Goal: Information Seeking & Learning: Learn about a topic

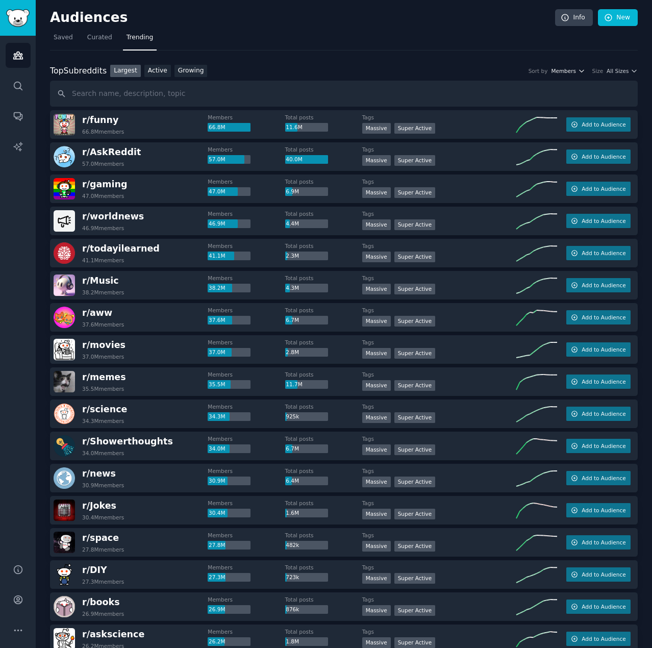
click at [582, 70] on icon "button" at bounding box center [581, 71] width 4 height 2
drag, startPoint x: 480, startPoint y: 59, endPoint x: 501, endPoint y: 60, distance: 21.0
click at [624, 73] on span "All Sizes" at bounding box center [618, 70] width 22 height 7
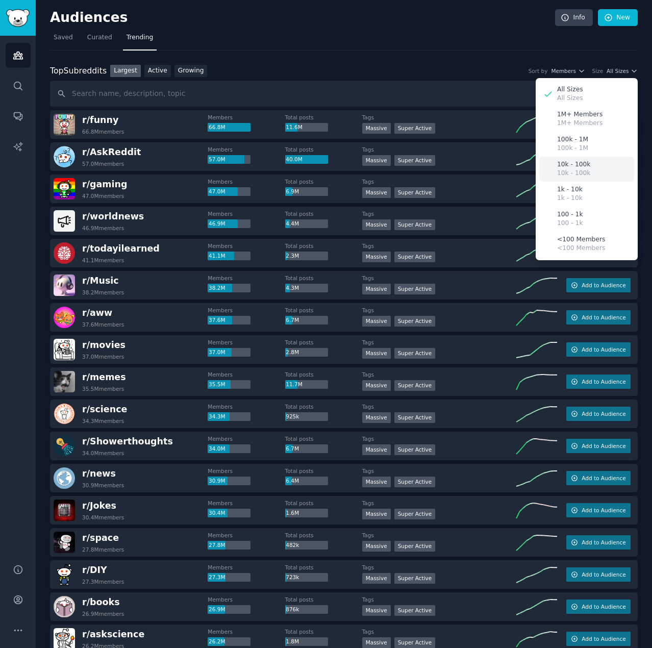
click at [583, 167] on p "10k - 100k" at bounding box center [574, 164] width 33 height 9
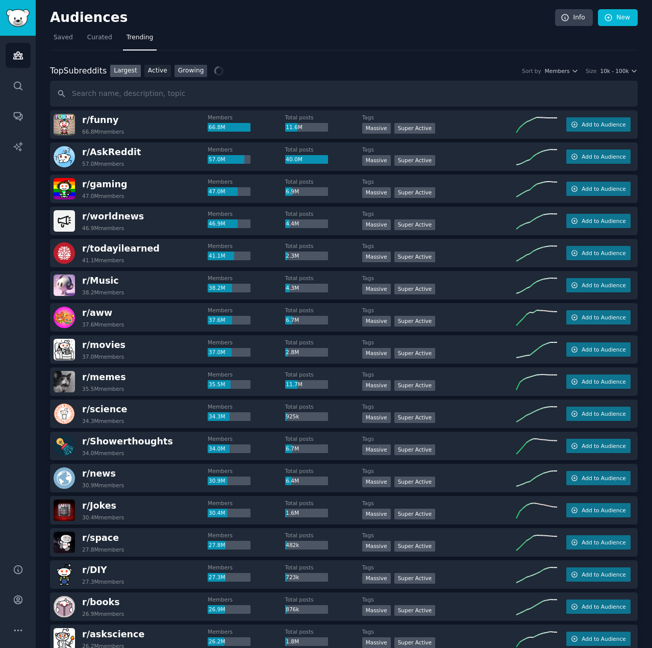
click at [180, 69] on link "Growing" at bounding box center [191, 71] width 33 height 13
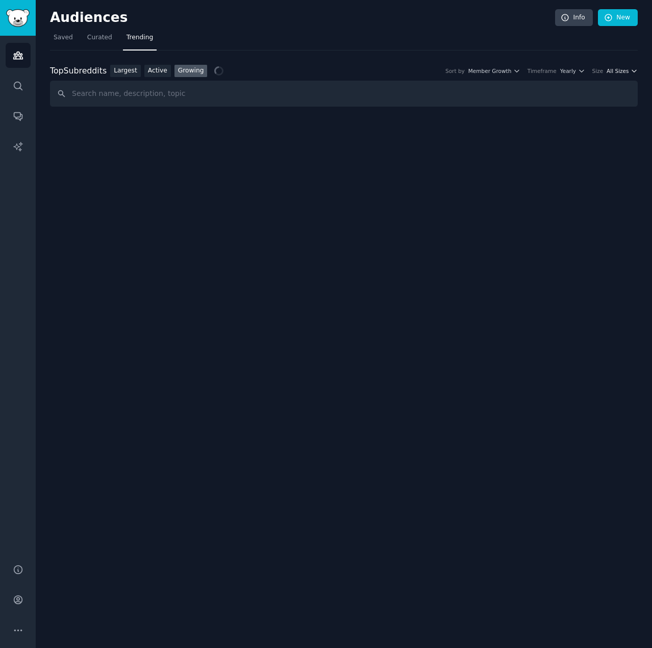
click at [633, 72] on icon "button" at bounding box center [634, 70] width 7 height 7
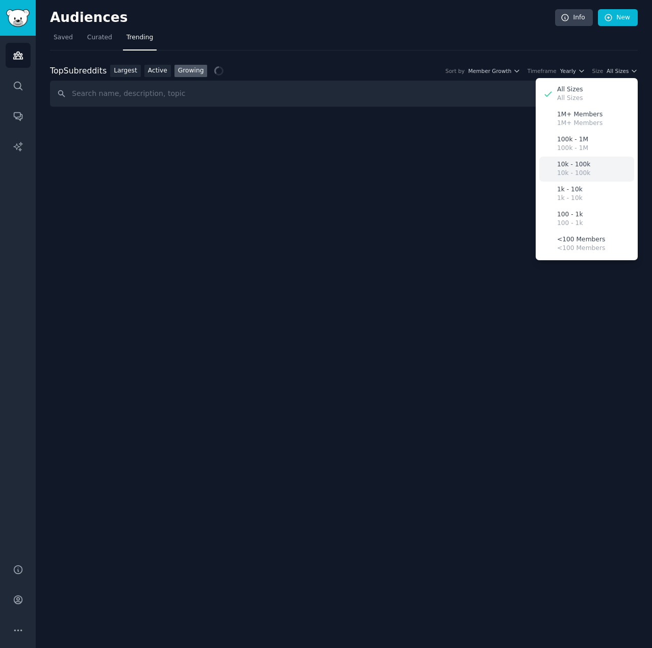
click at [565, 170] on p "10k - 100k" at bounding box center [574, 173] width 33 height 9
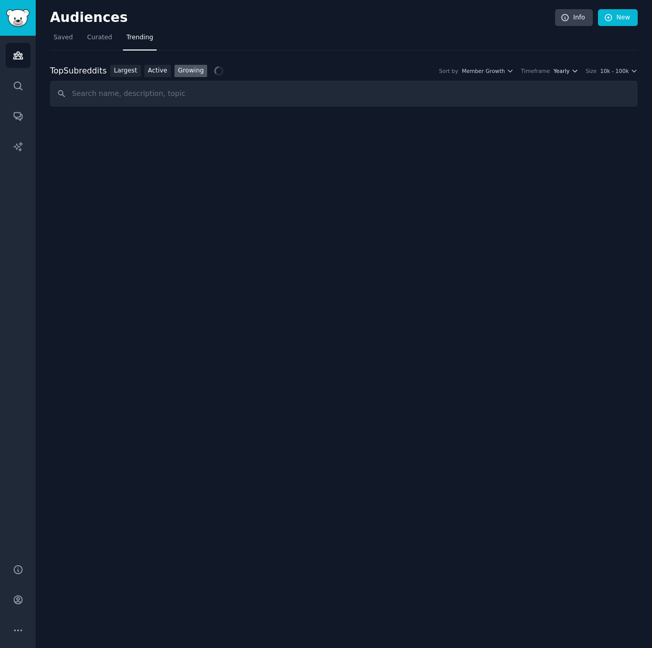
click at [566, 72] on span "Yearly" at bounding box center [562, 70] width 16 height 7
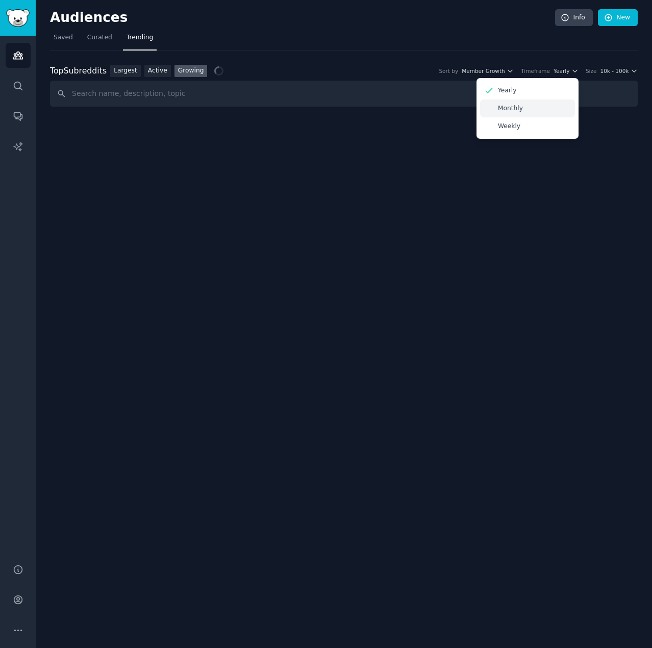
click at [504, 110] on p "Monthly" at bounding box center [510, 108] width 25 height 9
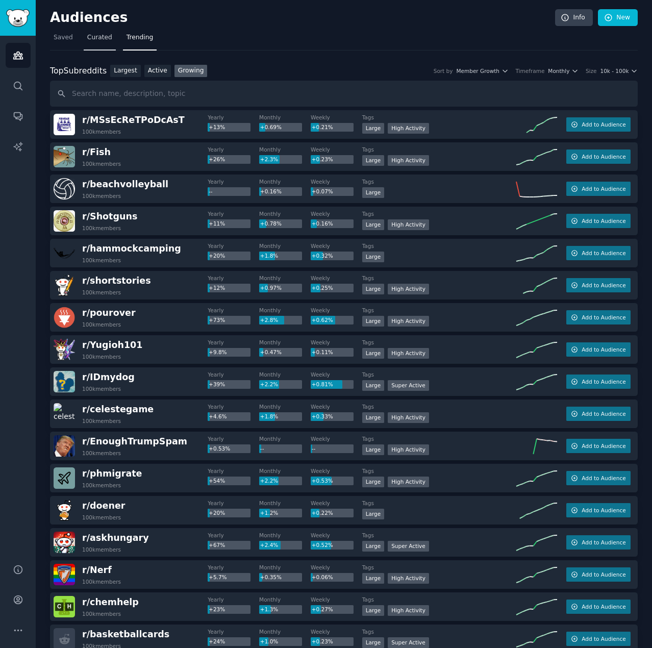
click at [93, 36] on span "Curated" at bounding box center [99, 37] width 25 height 9
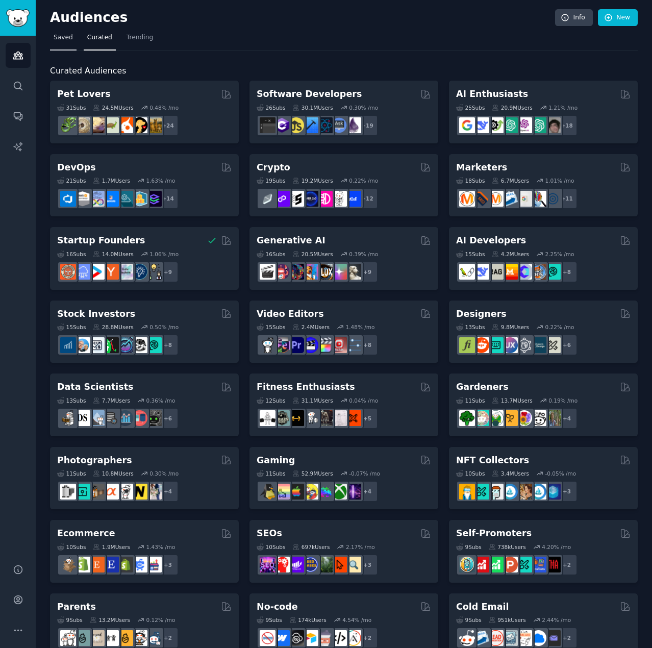
click at [62, 31] on link "Saved" at bounding box center [63, 40] width 27 height 21
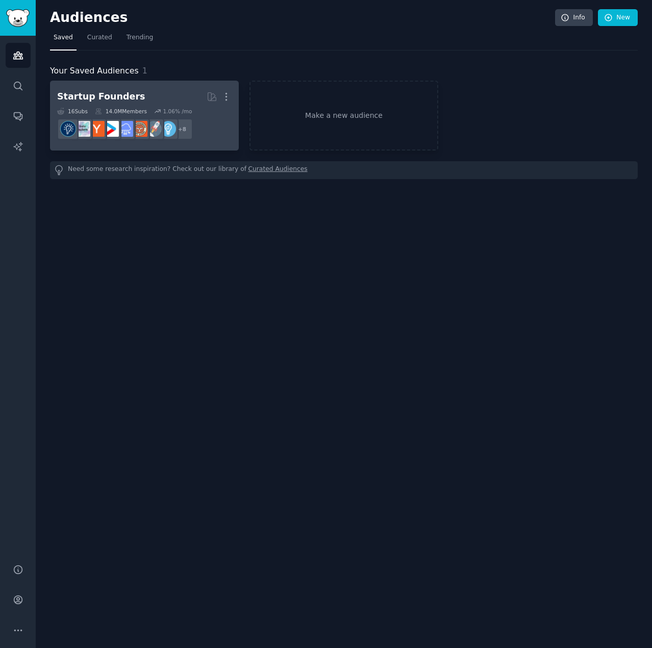
click at [116, 94] on div "Startup Founders" at bounding box center [101, 96] width 88 height 13
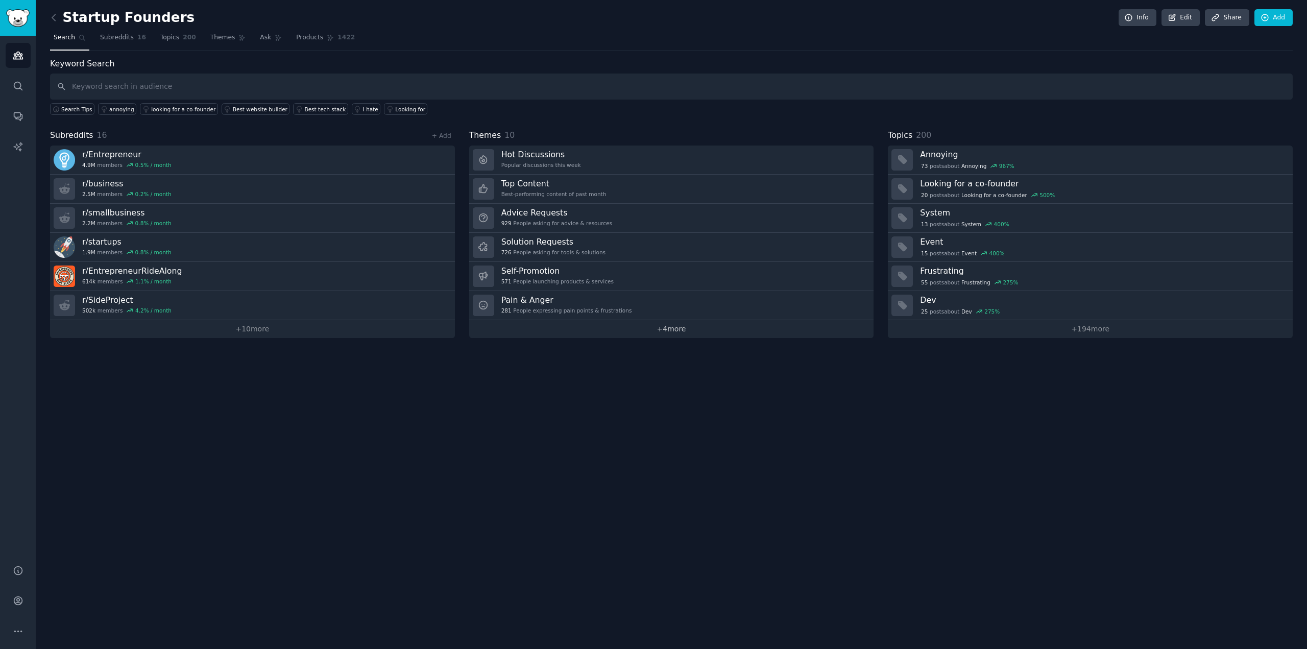
click at [652, 327] on link "+ 4 more" at bounding box center [671, 329] width 405 height 18
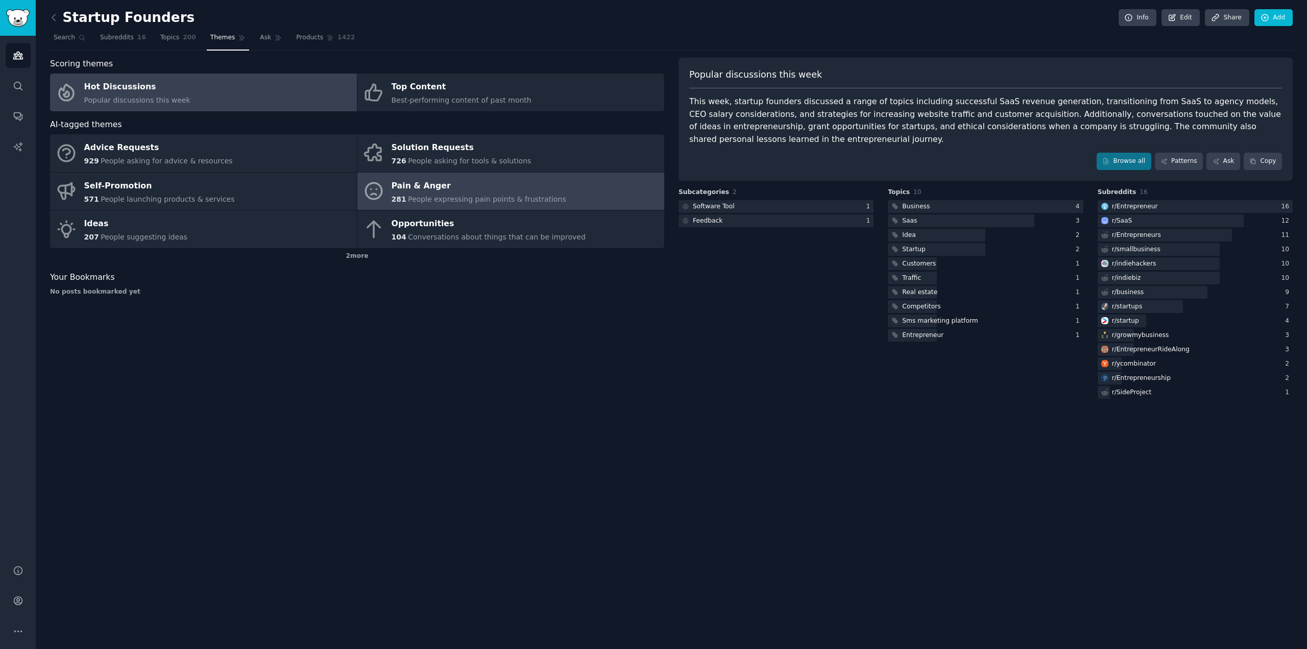
click at [452, 195] on span "People expressing pain points & frustrations" at bounding box center [487, 199] width 158 height 8
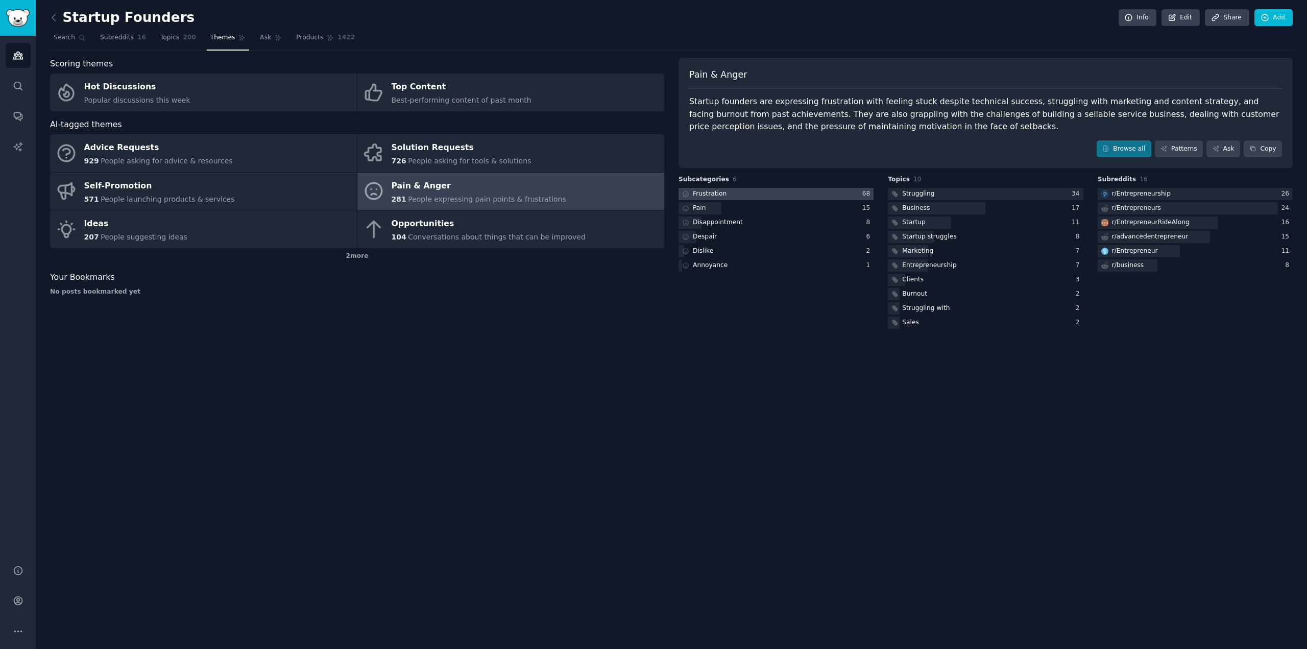
click at [652, 193] on div "Frustration" at bounding box center [710, 193] width 34 height 9
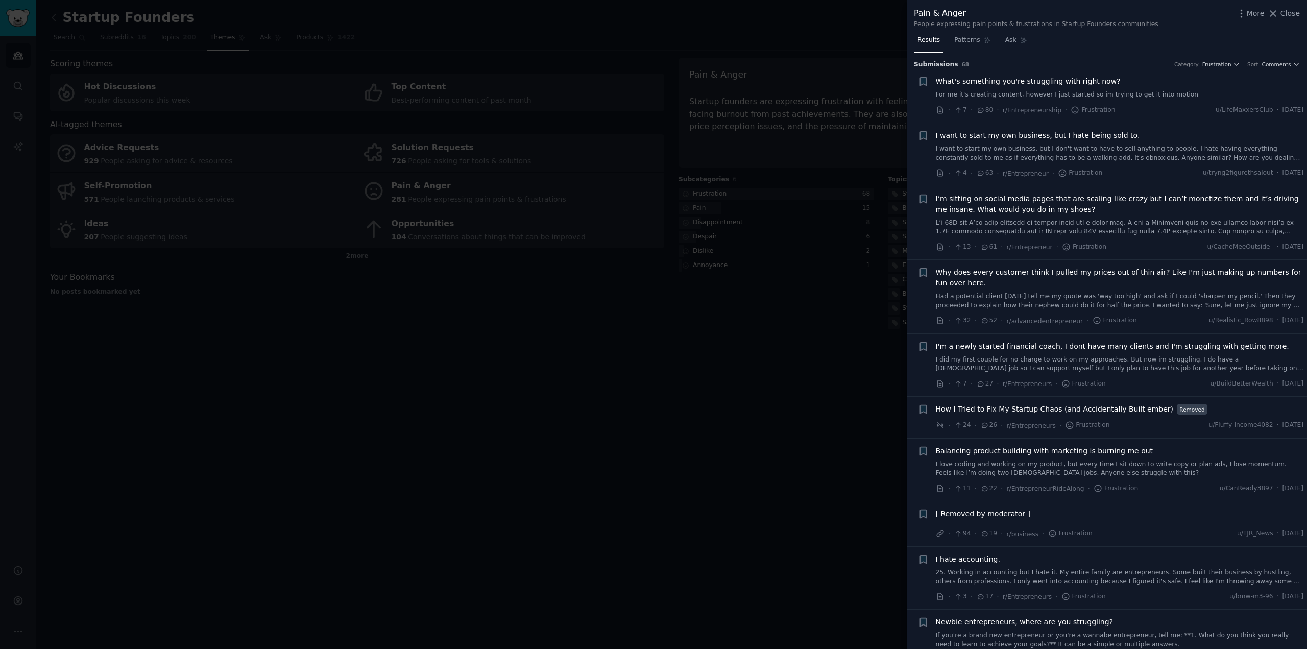
drag, startPoint x: 556, startPoint y: 302, endPoint x: 549, endPoint y: 298, distance: 7.8
click at [556, 302] on div at bounding box center [653, 324] width 1307 height 649
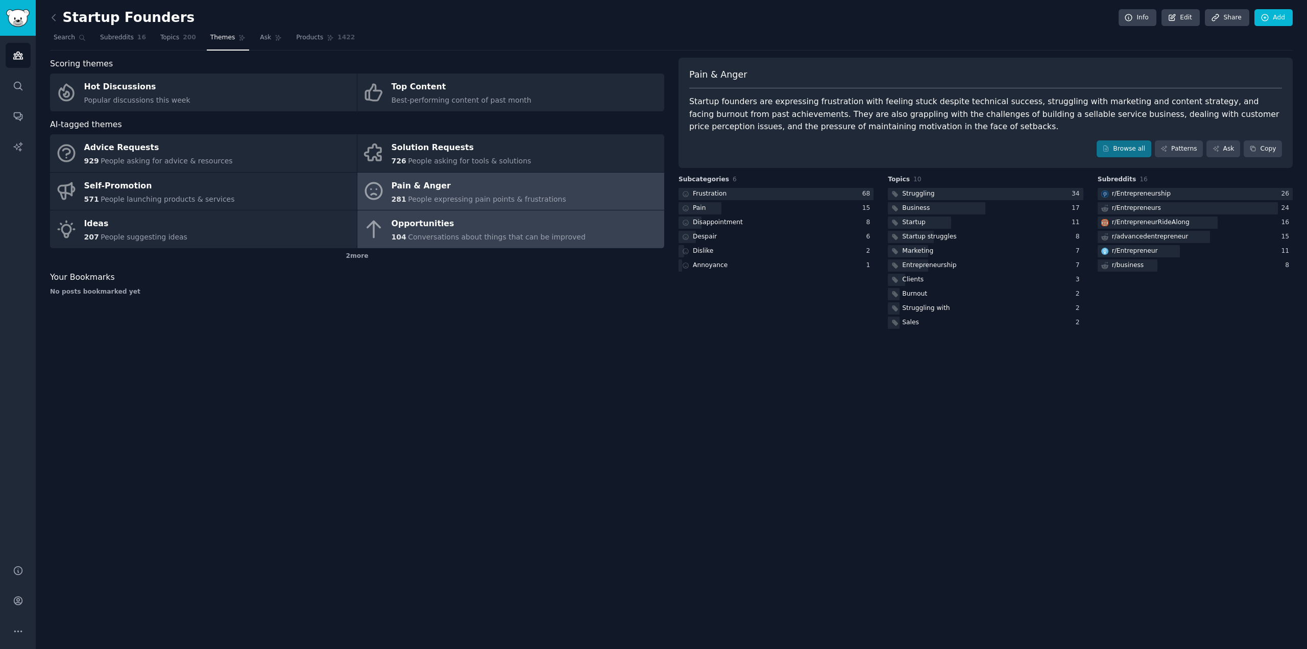
click at [439, 233] on span "Conversations about things that can be improved" at bounding box center [497, 237] width 178 height 8
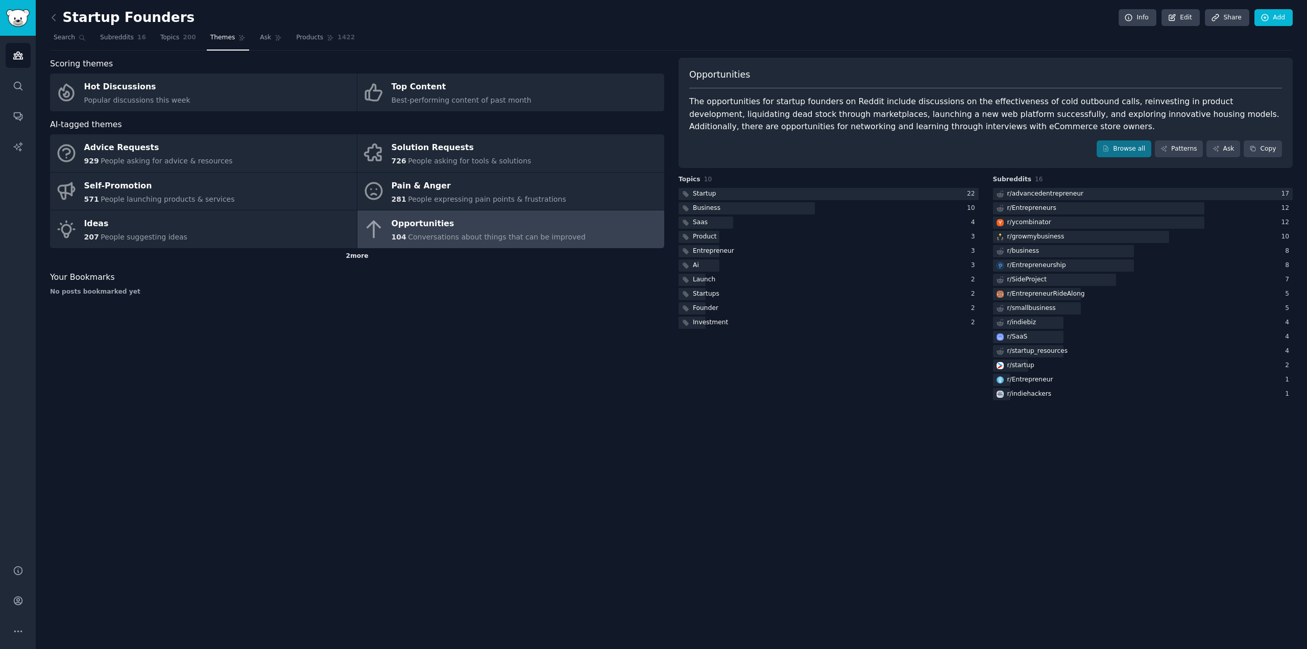
click at [352, 254] on div "2 more" at bounding box center [357, 256] width 614 height 16
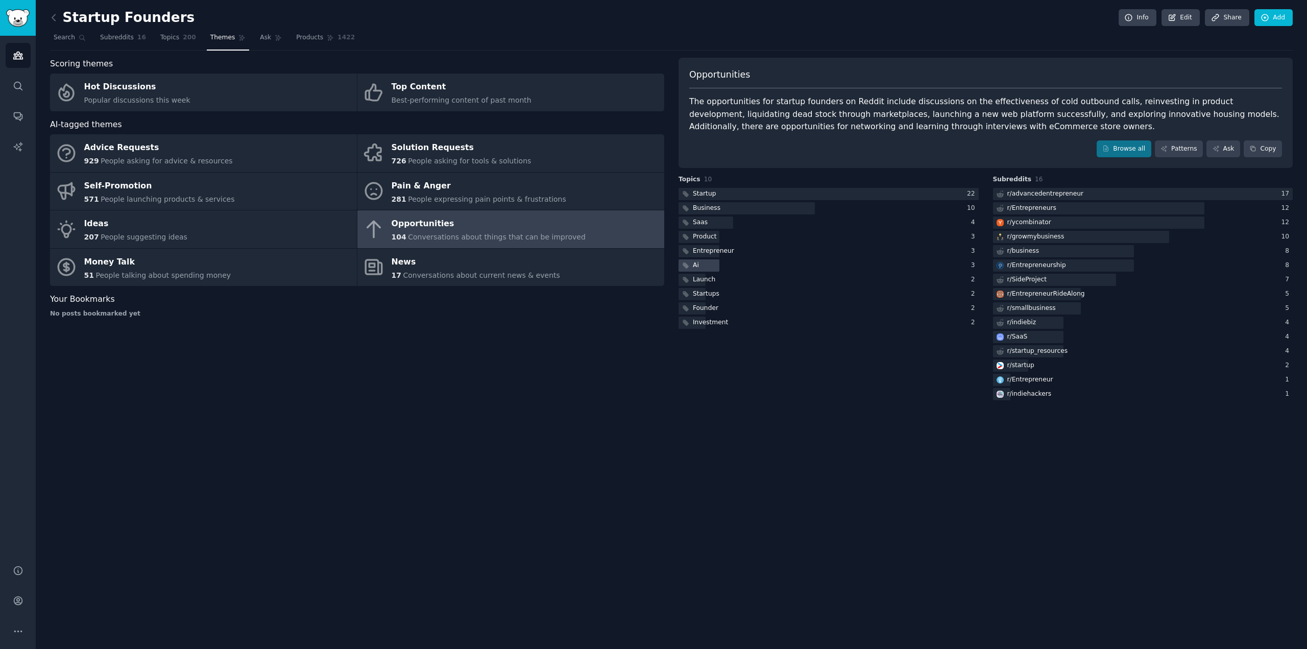
click at [652, 262] on div "Ai" at bounding box center [690, 265] width 22 height 13
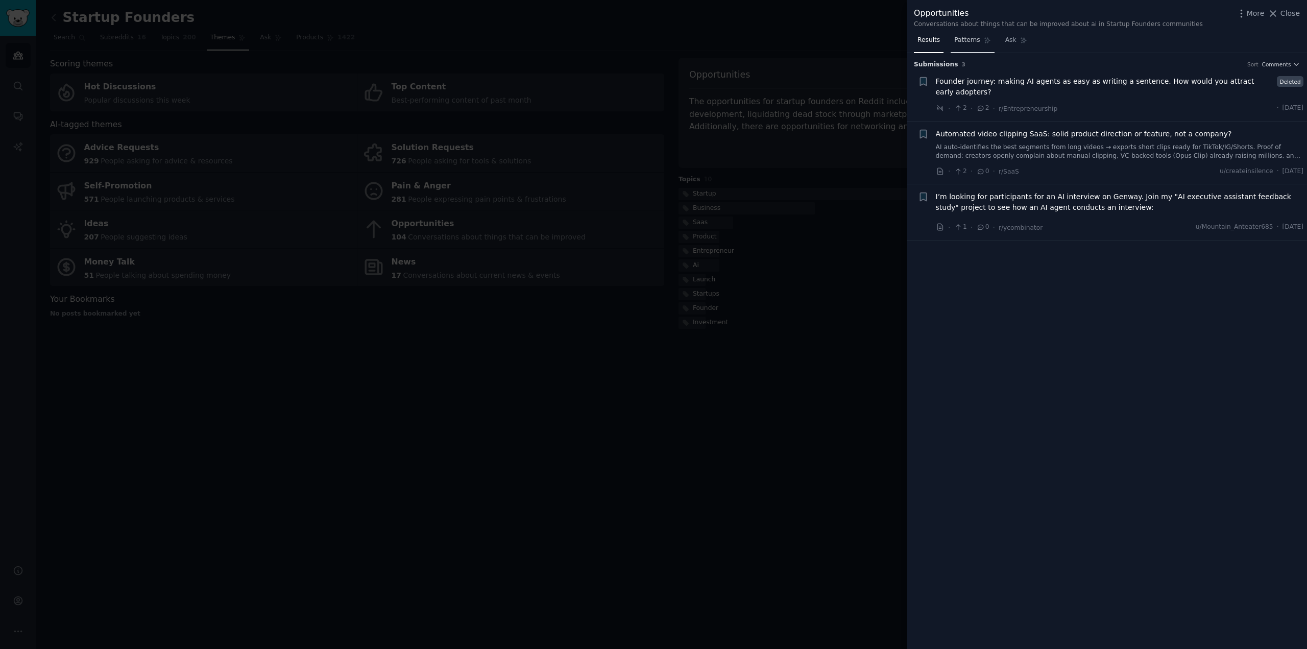
click at [652, 39] on span "Patterns" at bounding box center [967, 40] width 26 height 9
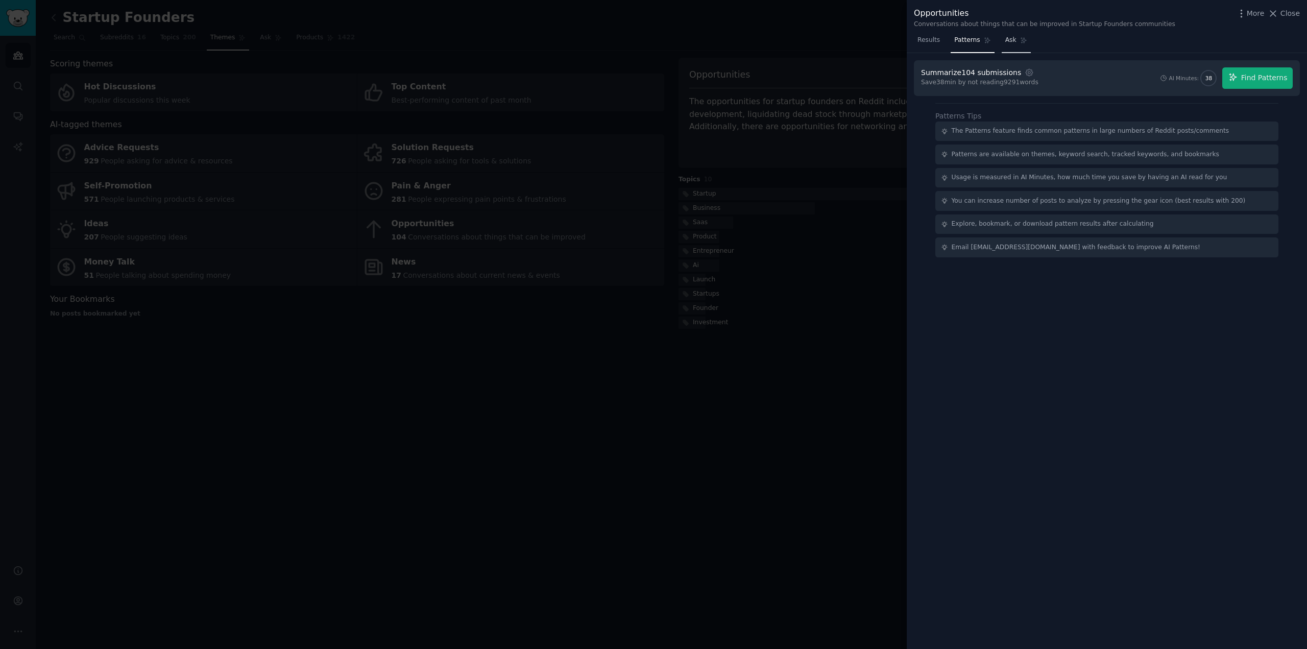
click at [652, 39] on span "Ask" at bounding box center [1010, 40] width 11 height 9
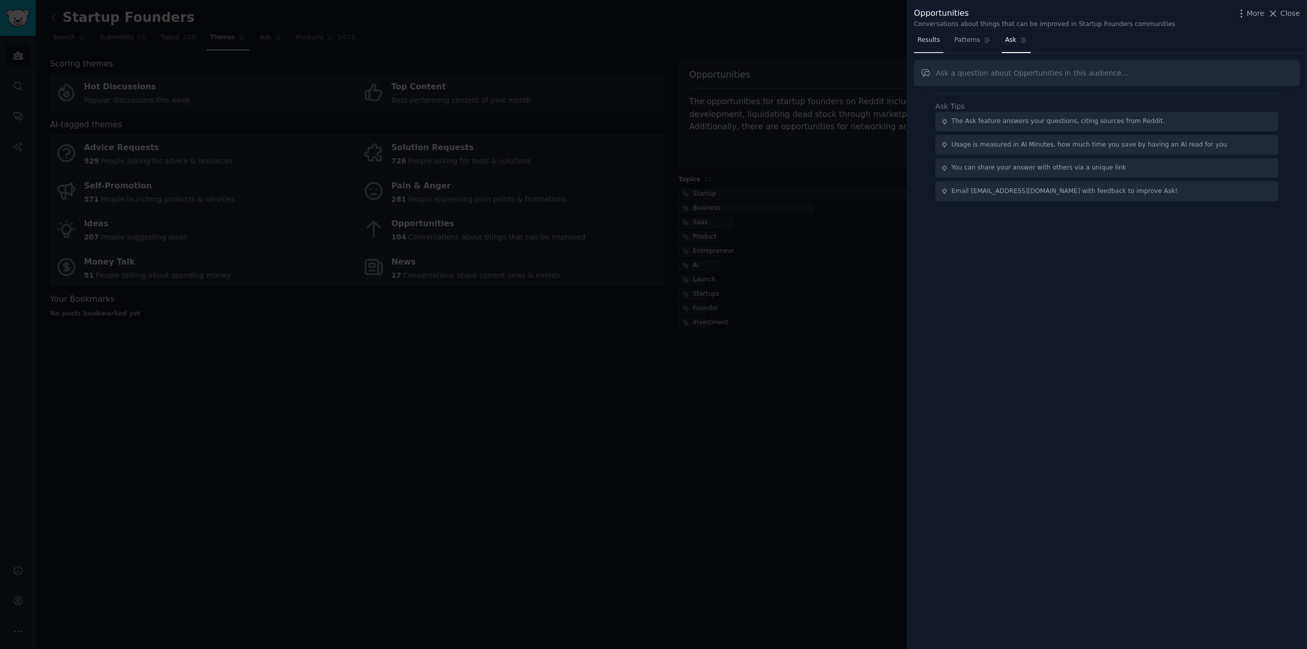
click at [652, 40] on span "Results" at bounding box center [928, 40] width 22 height 9
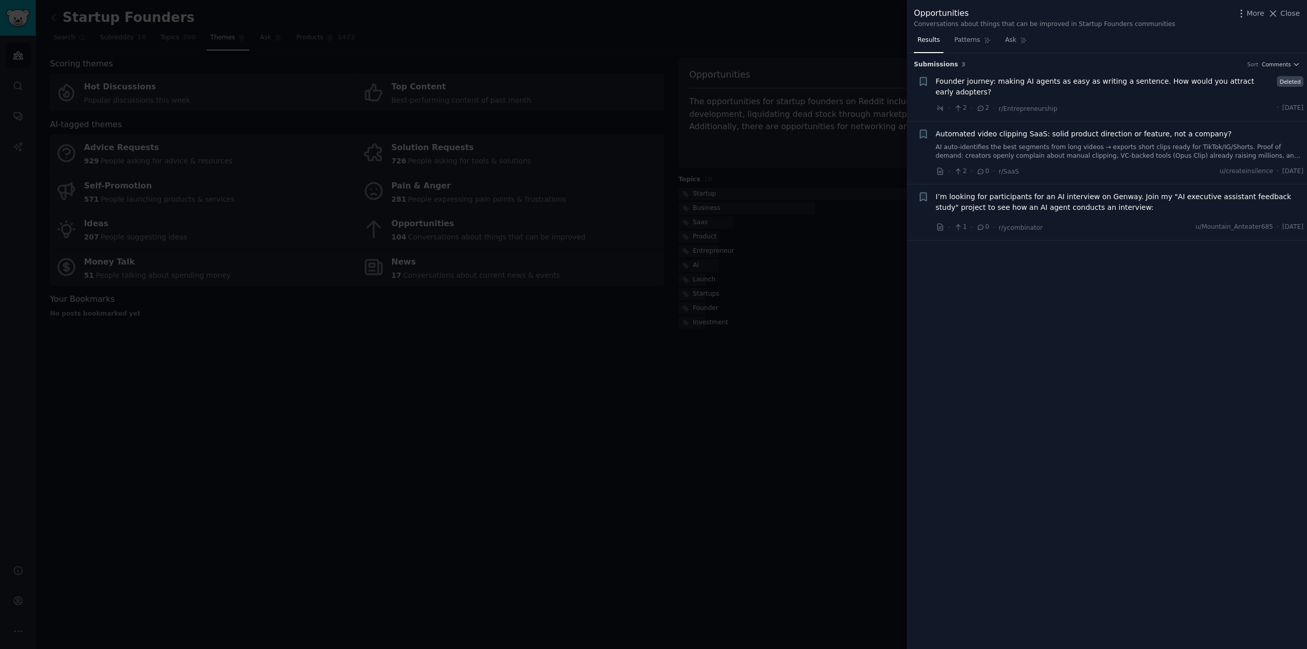
drag, startPoint x: 470, startPoint y: 374, endPoint x: 453, endPoint y: 273, distance: 103.0
click at [470, 374] on div at bounding box center [653, 324] width 1307 height 649
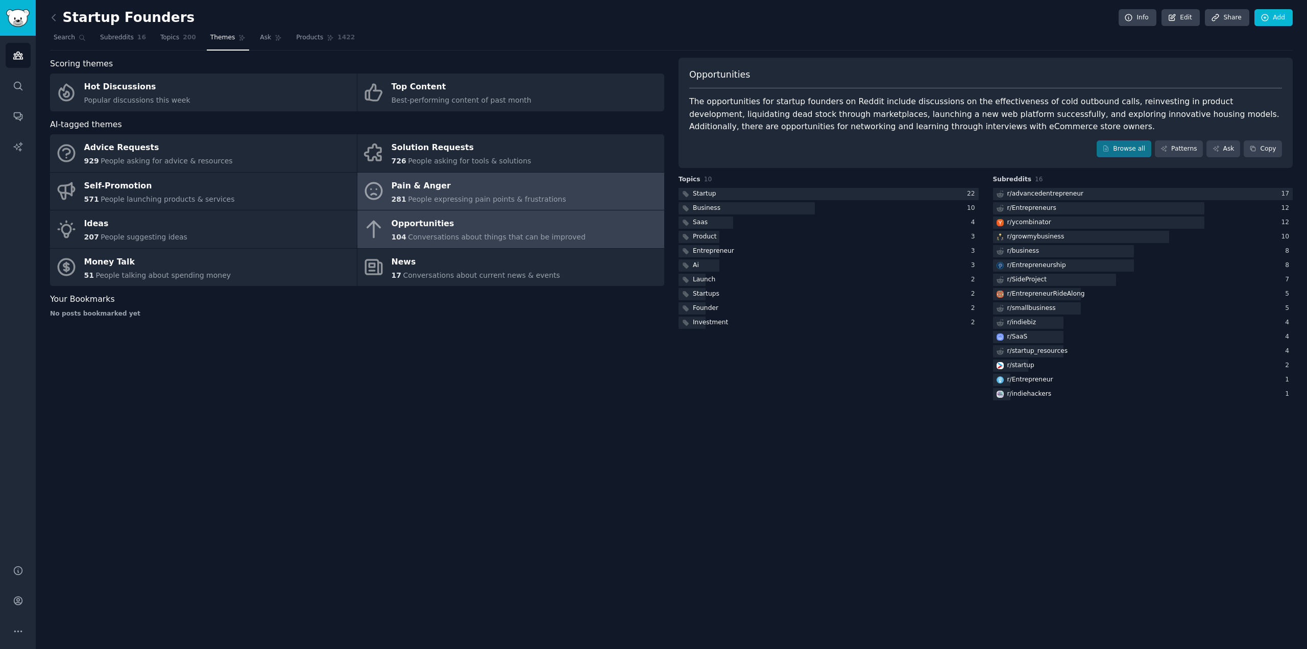
click at [450, 195] on span "People expressing pain points & frustrations" at bounding box center [487, 199] width 158 height 8
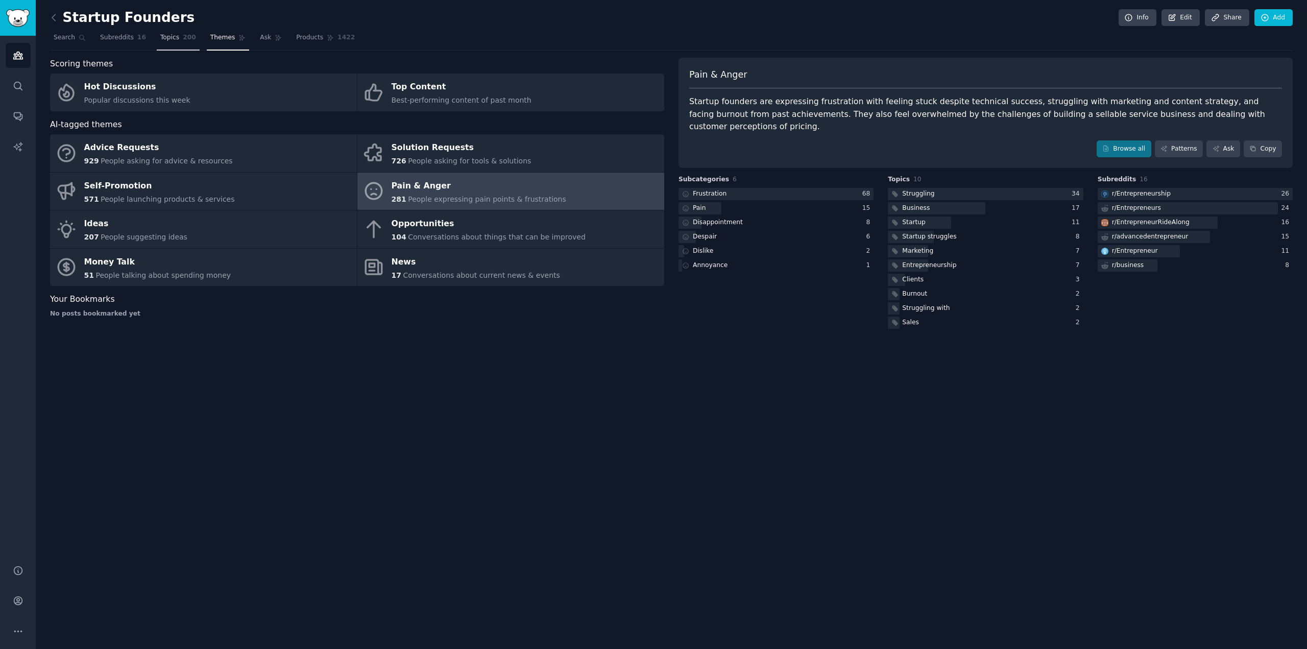
click at [160, 33] on span "Topics" at bounding box center [169, 37] width 19 height 9
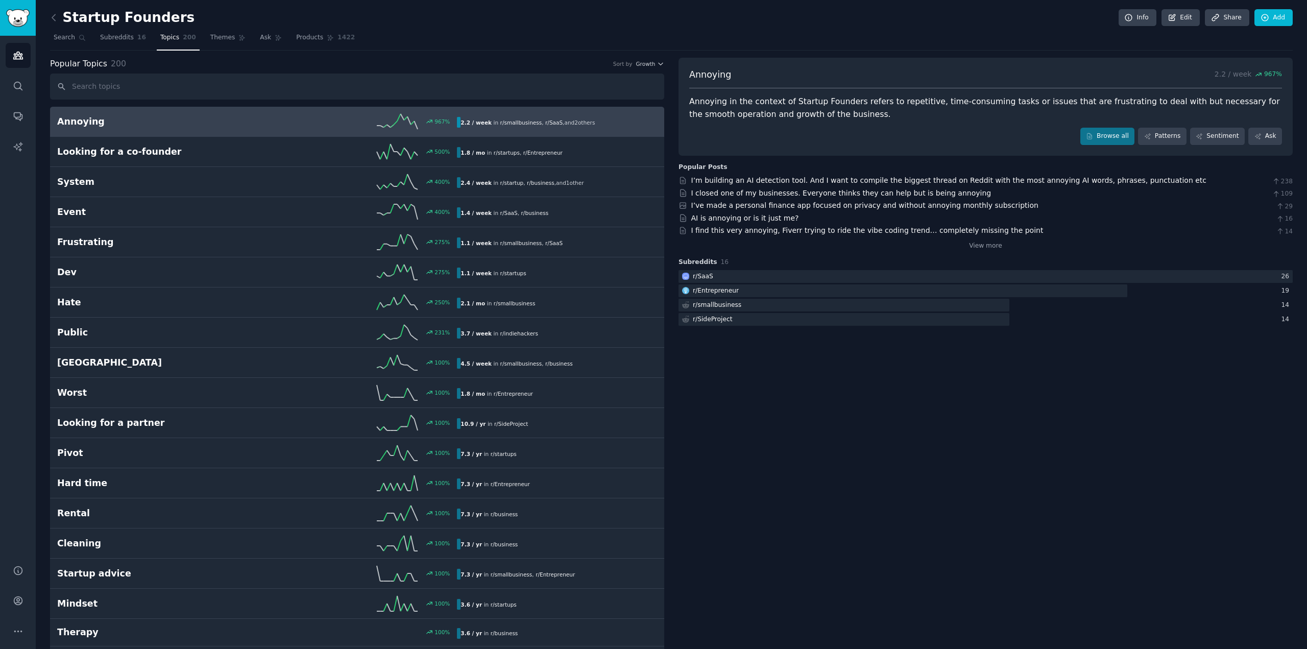
click at [84, 117] on h2 "Annoying" at bounding box center [157, 121] width 200 height 13
click at [652, 219] on link "AI is annoying or is it just me?" at bounding box center [745, 218] width 108 height 8
click at [59, 17] on link at bounding box center [56, 18] width 13 height 16
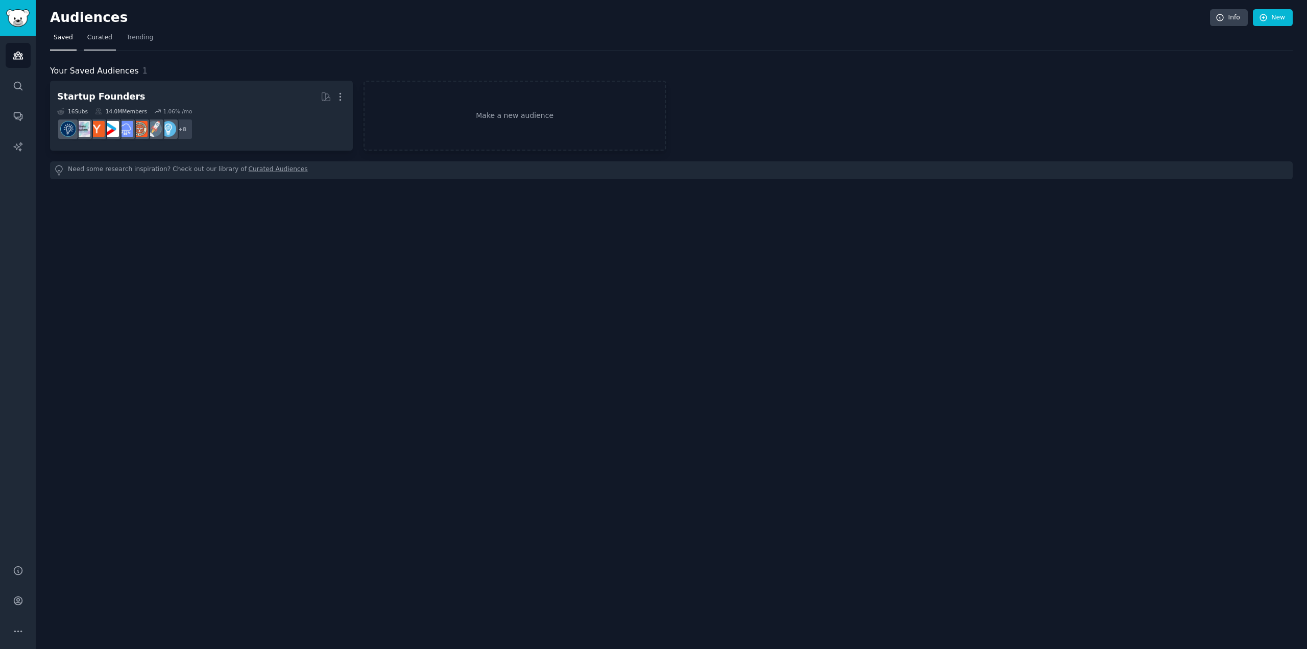
click at [89, 35] on span "Curated" at bounding box center [99, 37] width 25 height 9
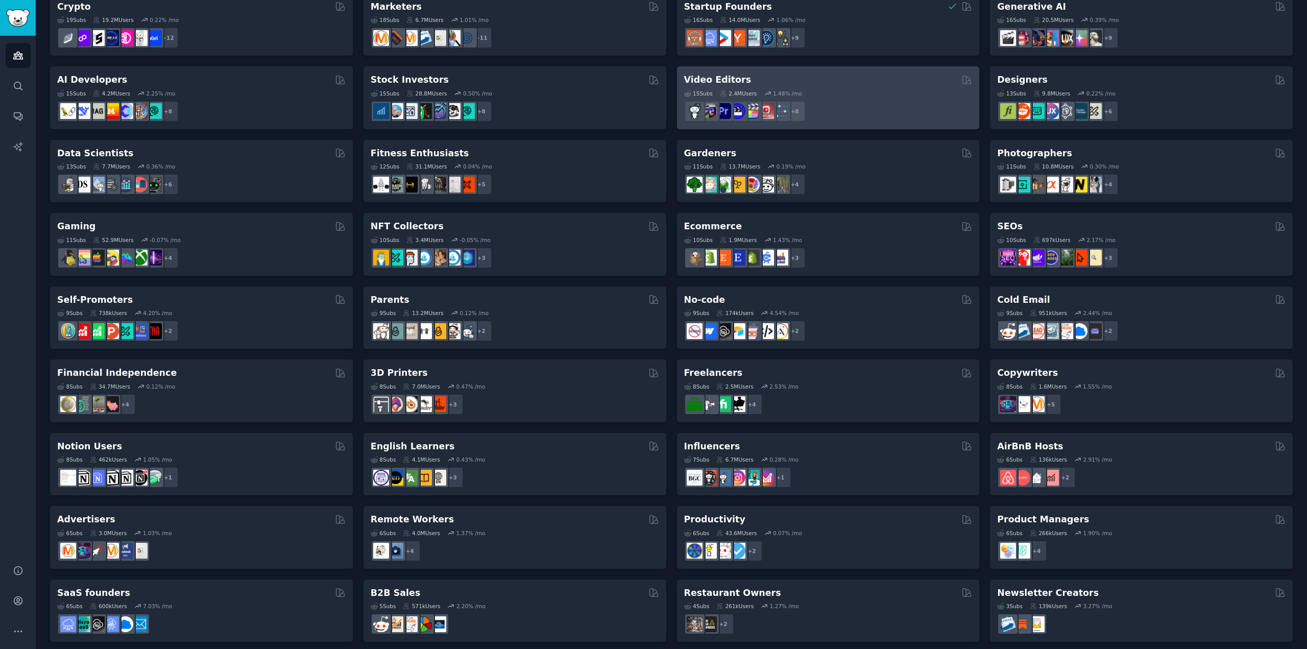
scroll to position [167, 0]
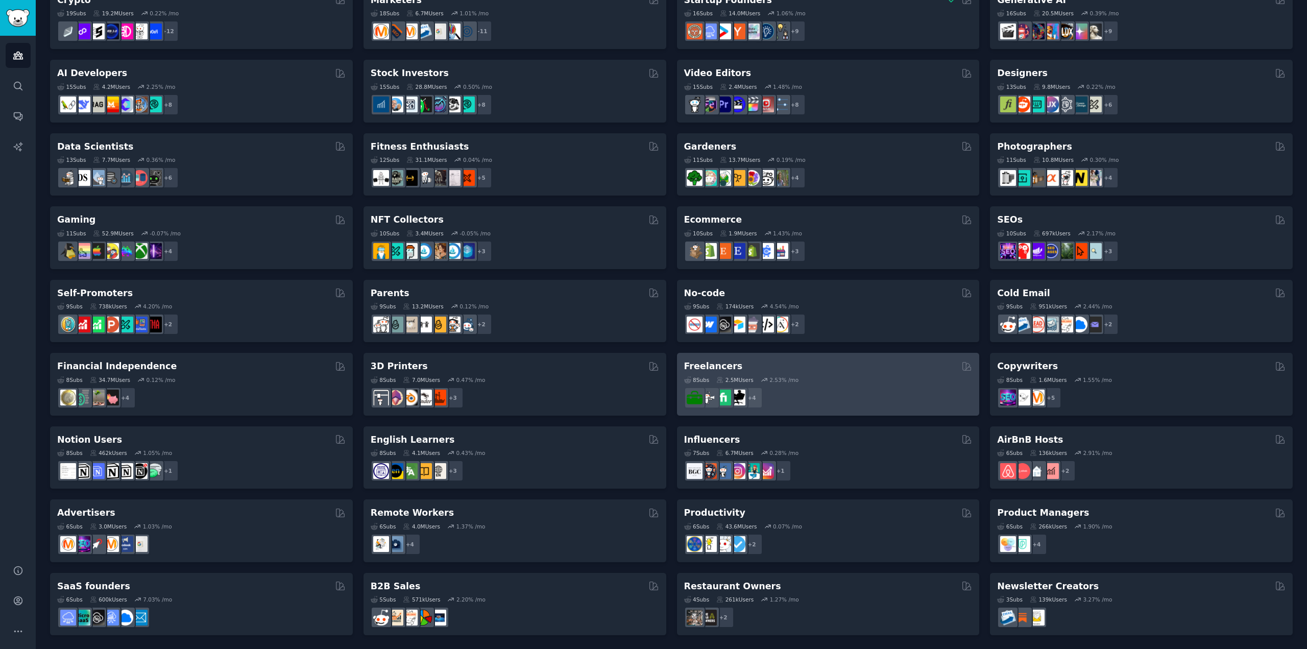
click at [652, 366] on h2 "Freelancers" at bounding box center [713, 366] width 59 height 13
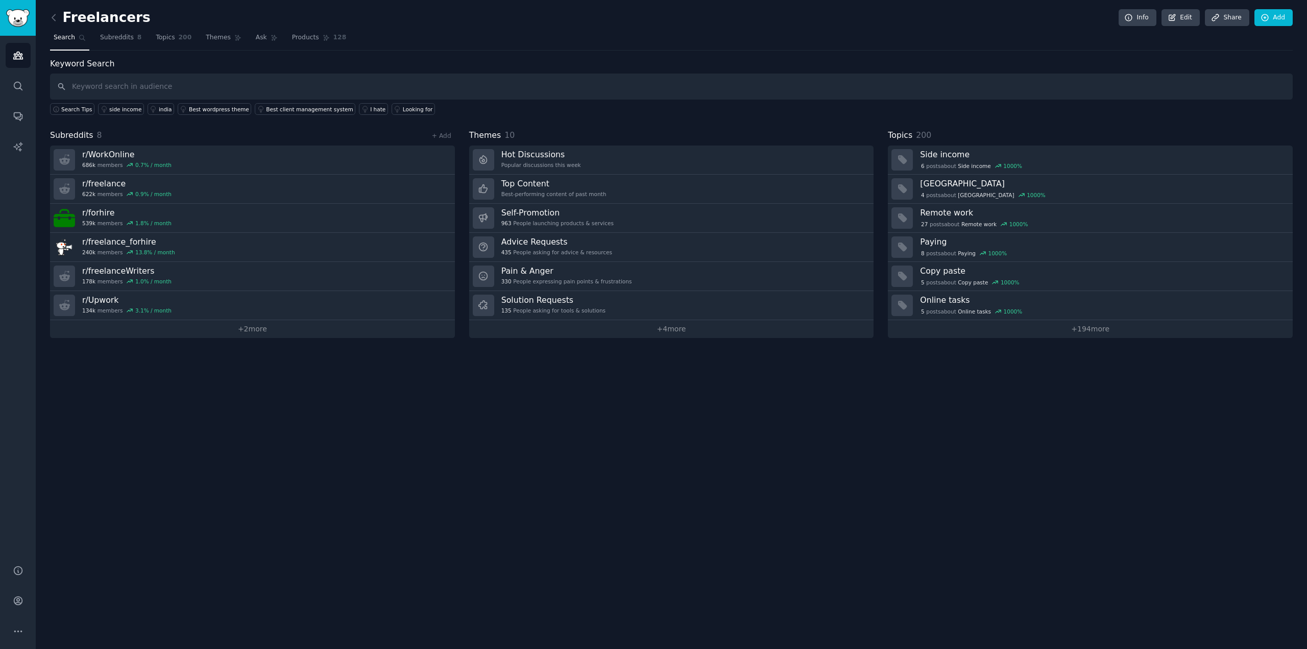
click at [652, 328] on link "+ 4 more" at bounding box center [671, 329] width 405 height 18
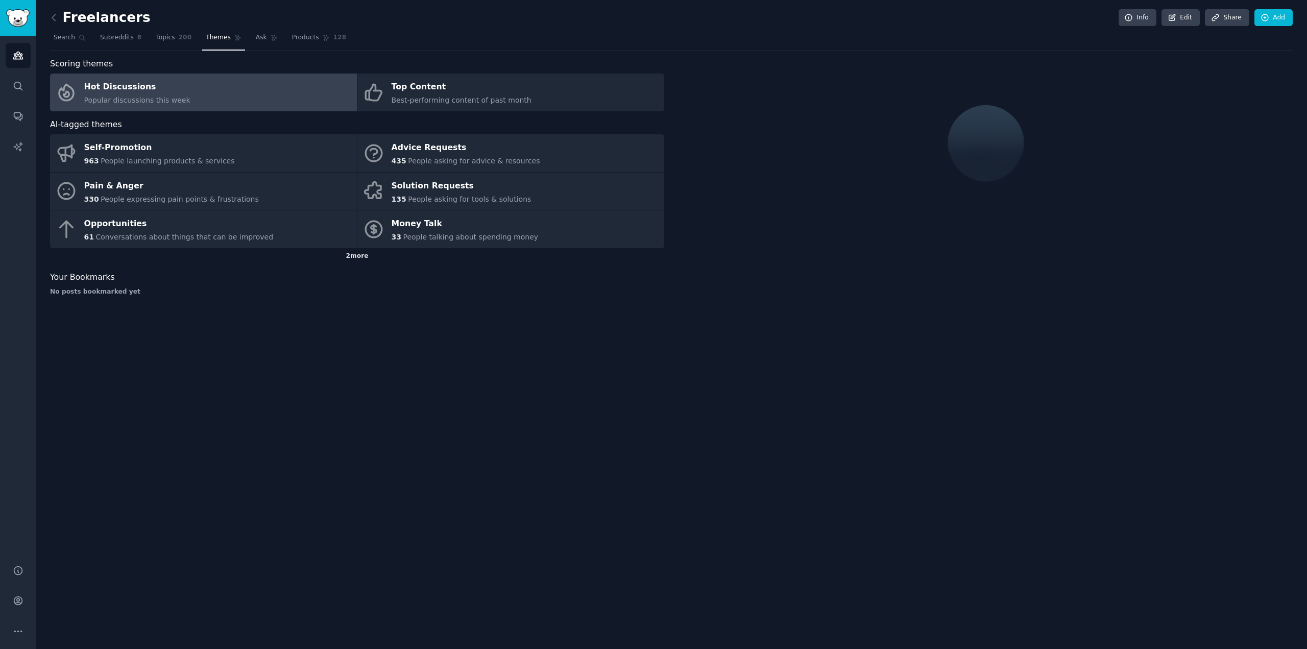
click at [359, 256] on div "2 more" at bounding box center [357, 256] width 614 height 16
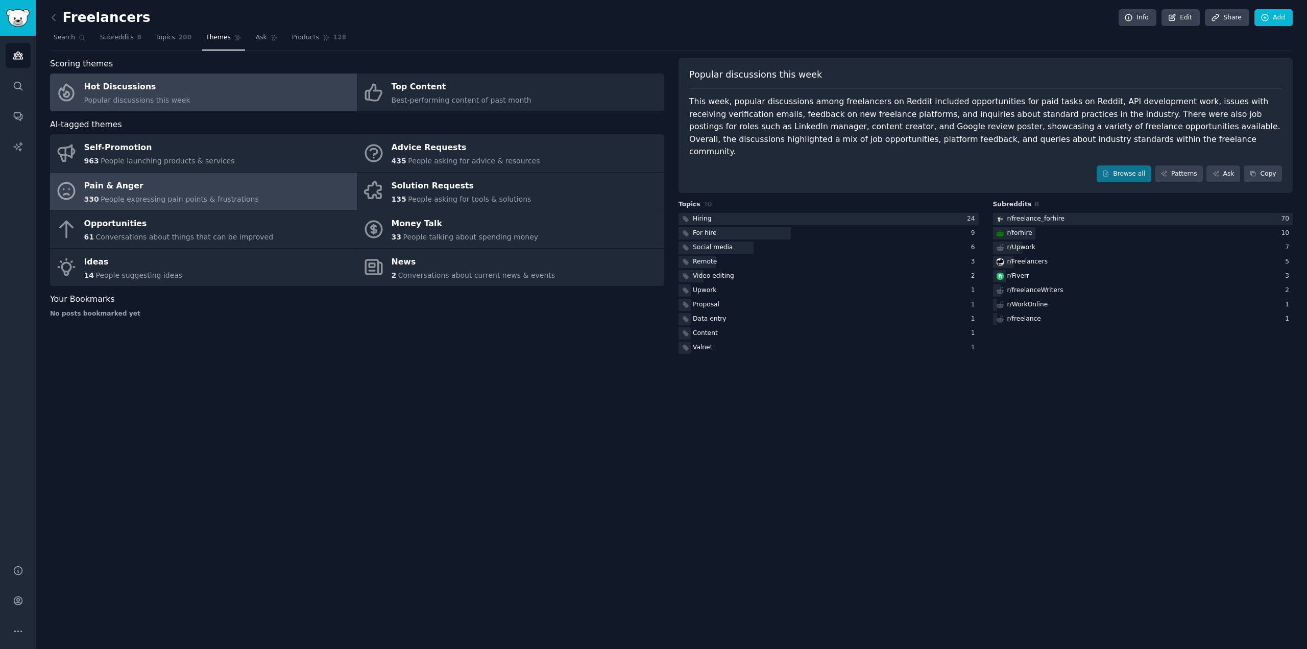
click at [104, 189] on div "Pain & Anger" at bounding box center [171, 186] width 175 height 16
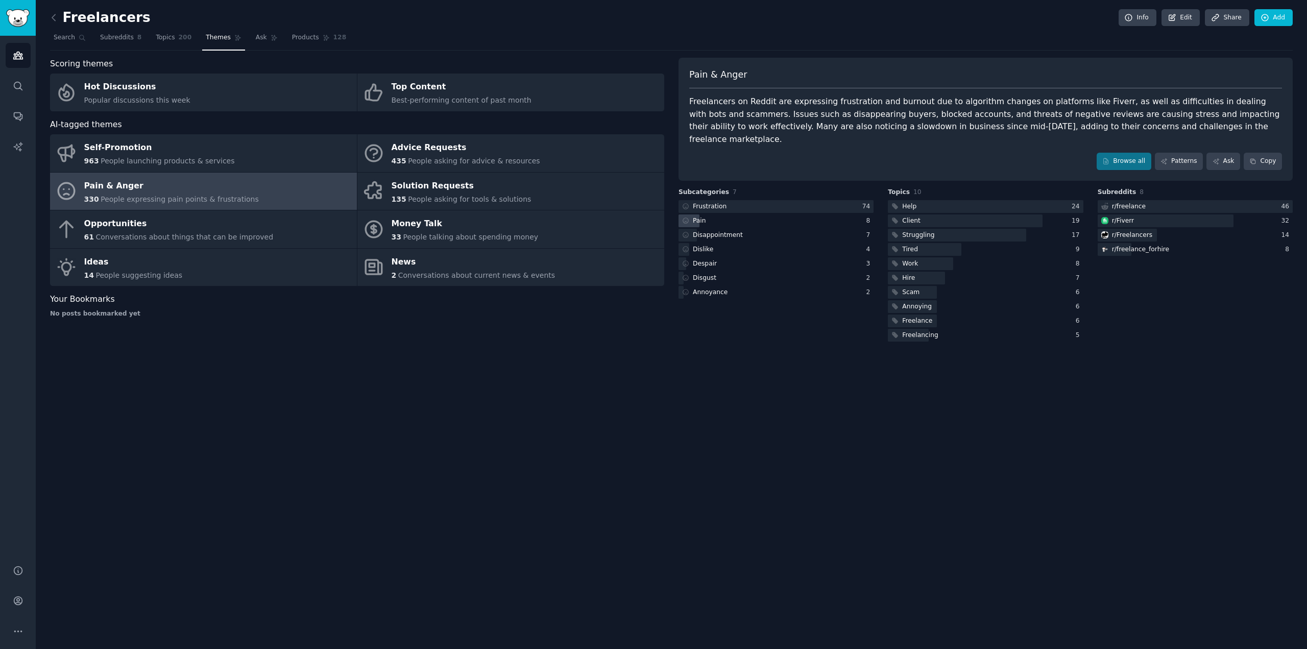
click at [652, 214] on div "Pain" at bounding box center [693, 220] width 29 height 13
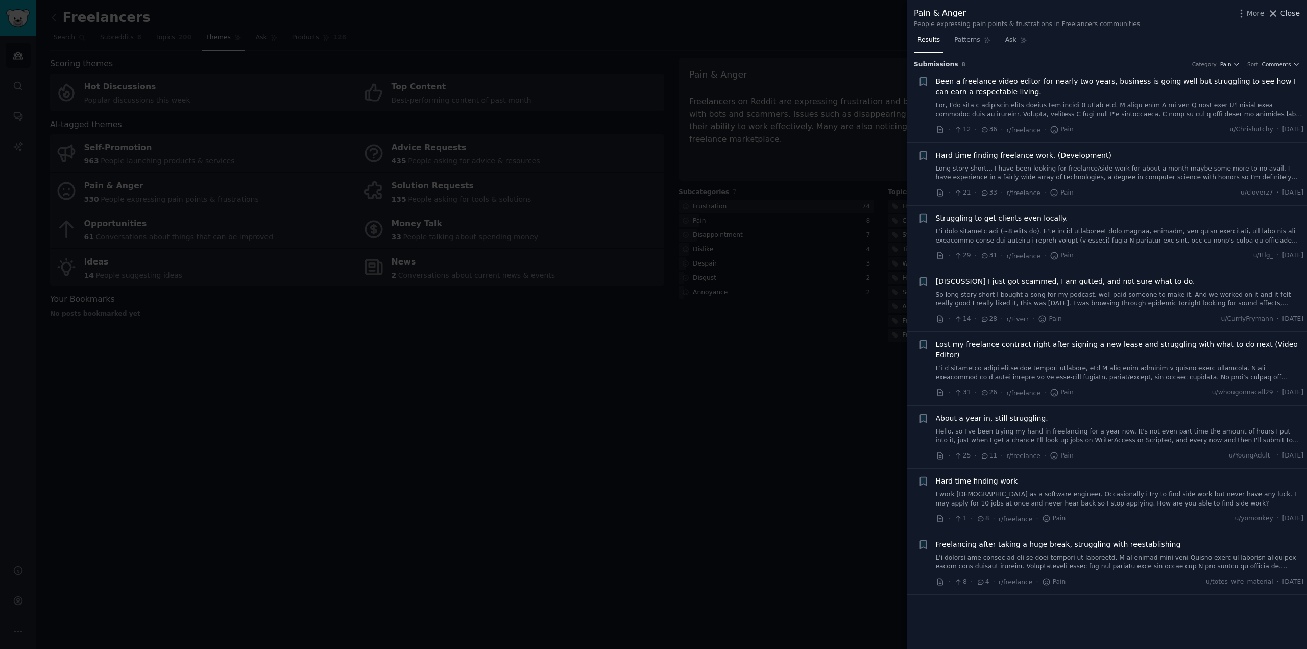
click at [652, 9] on icon at bounding box center [1273, 13] width 11 height 11
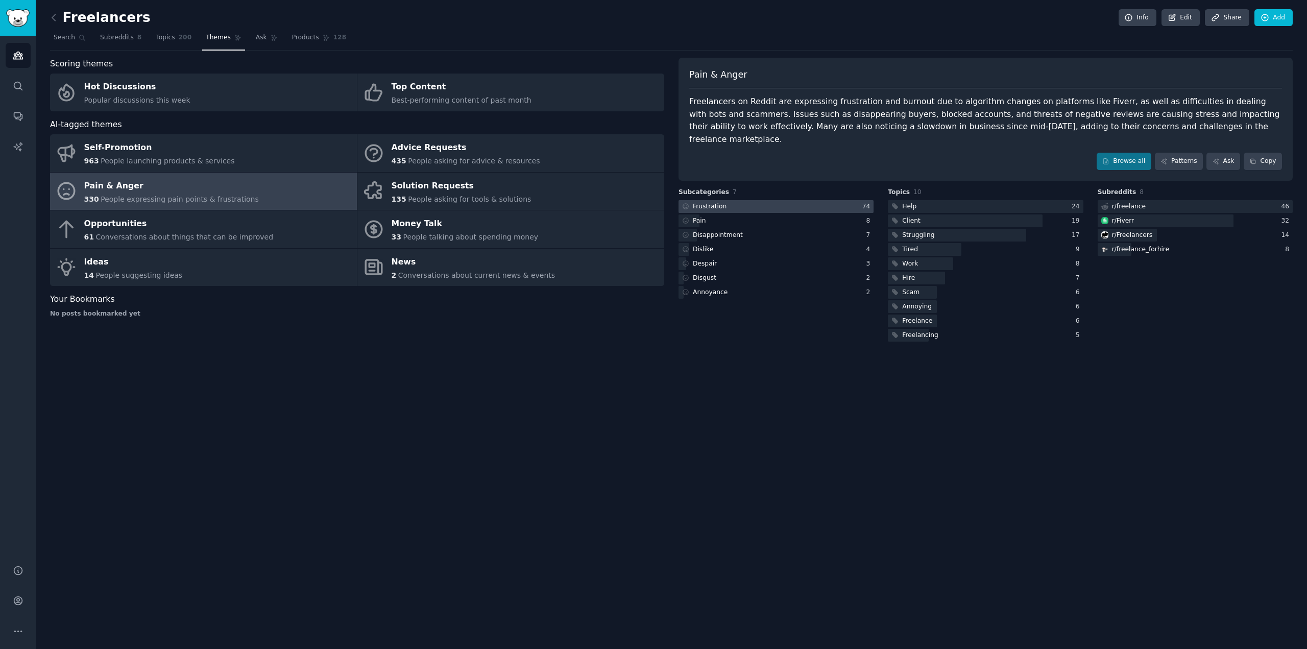
click at [652, 202] on div "Frustration" at bounding box center [710, 206] width 34 height 9
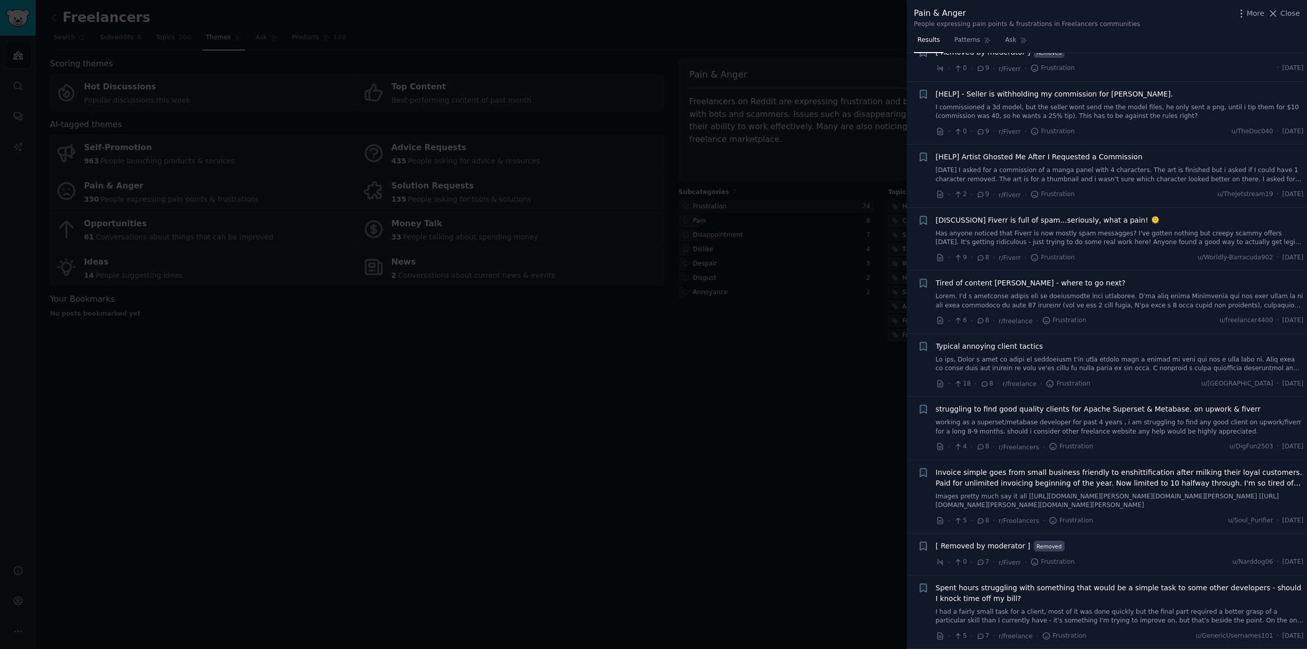
scroll to position [2303, 0]
drag, startPoint x: 1286, startPoint y: 17, endPoint x: 847, endPoint y: 144, distance: 456.6
click at [652, 17] on span "Close" at bounding box center [1289, 13] width 19 height 11
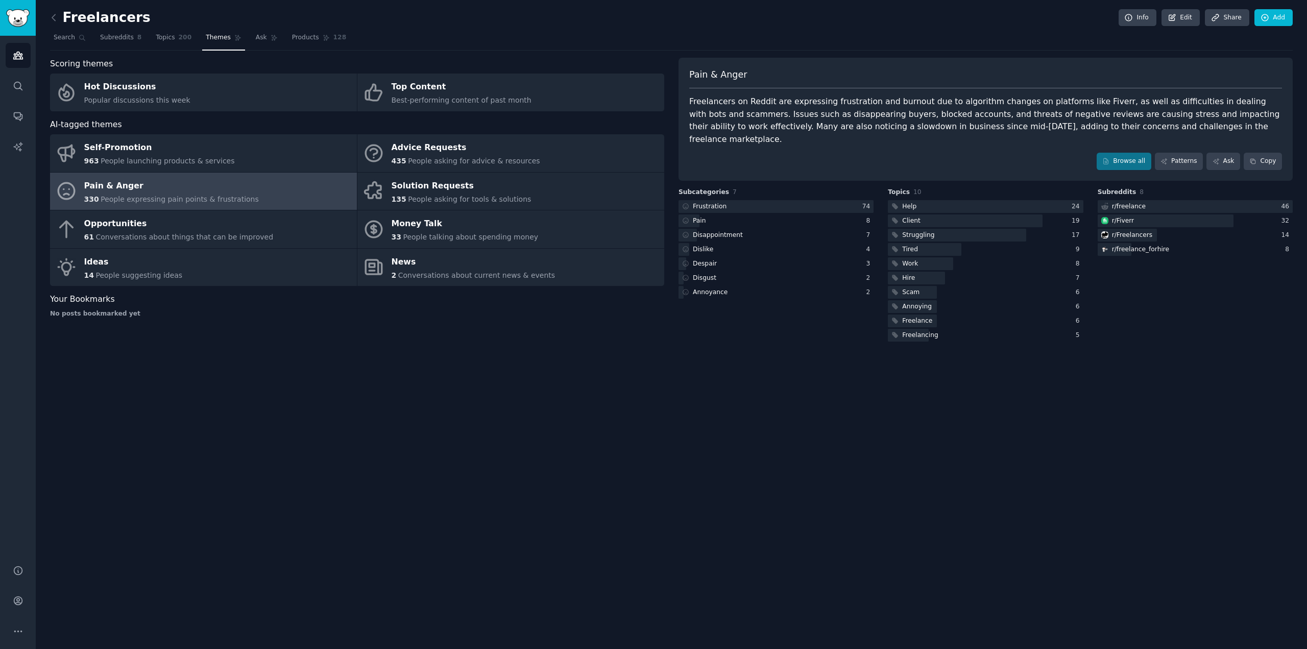
click at [652, 482] on div "Freelancers Info Edit Share Add Search Subreddits 8 Topics 200 Themes Ask Produ…" at bounding box center [671, 324] width 1271 height 649
